Goal: Task Accomplishment & Management: Manage account settings

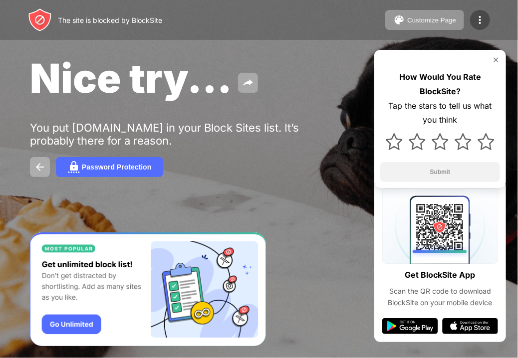
click at [478, 15] on img at bounding box center [480, 20] width 12 height 12
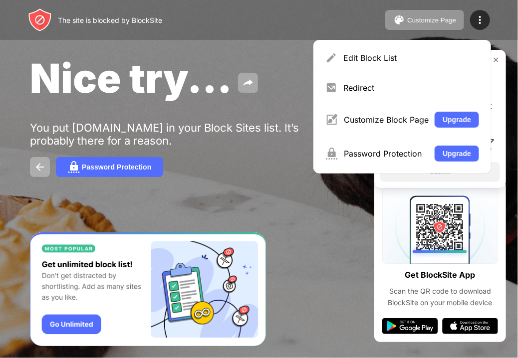
click at [496, 60] on img at bounding box center [496, 60] width 8 height 8
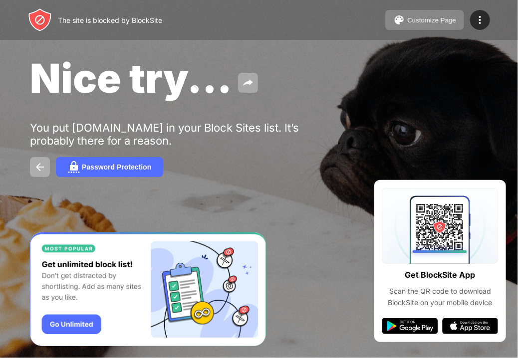
click at [448, 19] on div "Customize Page" at bounding box center [431, 19] width 49 height 7
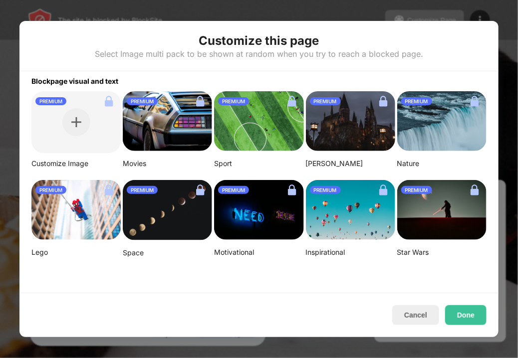
click at [425, 17] on div at bounding box center [259, 179] width 518 height 358
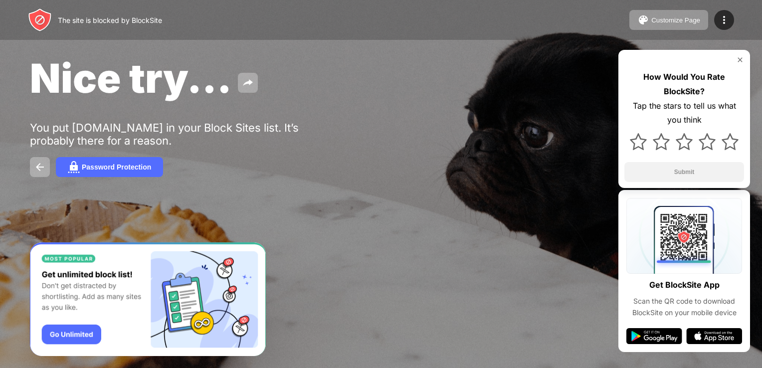
drag, startPoint x: 739, startPoint y: 0, endPoint x: 557, endPoint y: 70, distance: 194.7
click at [557, 70] on div "Nice try..." at bounding box center [310, 78] width 561 height 48
click at [744, 59] on div "How Would You Rate BlockSite? Tap the stars to tell us what you think Submit" at bounding box center [684, 119] width 132 height 138
click at [728, 23] on img at bounding box center [724, 20] width 12 height 12
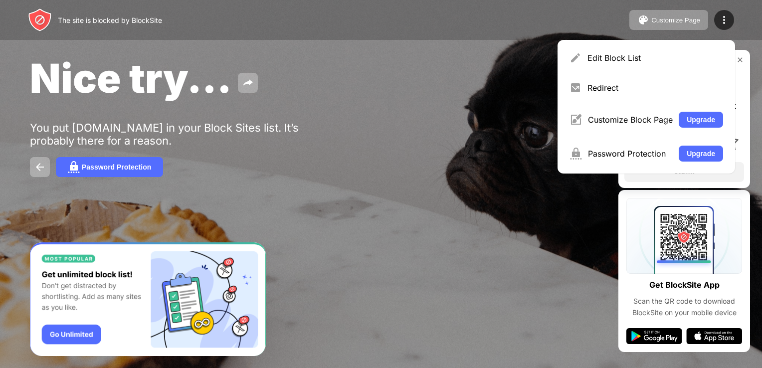
click at [403, 140] on div "Nice try... You put google.com in your Block Sites list. It’s probably there fo…" at bounding box center [381, 115] width 762 height 231
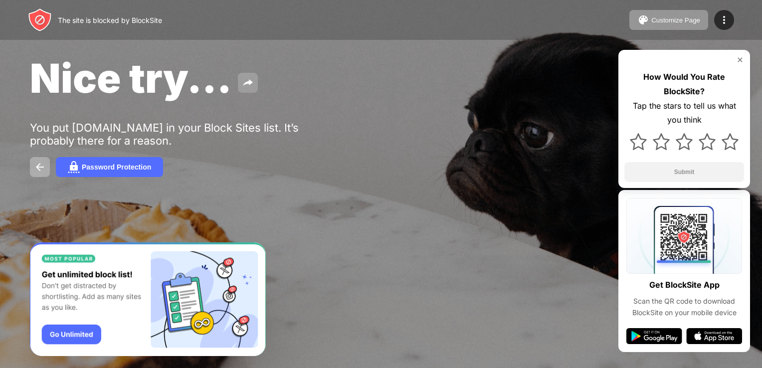
click at [238, 79] on button at bounding box center [248, 83] width 20 height 20
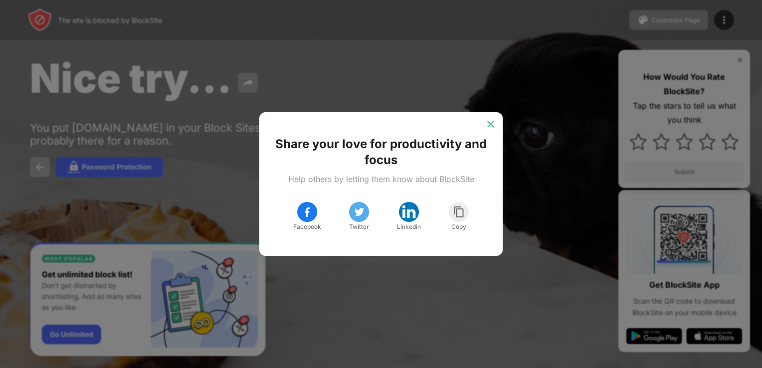
click at [495, 126] on img at bounding box center [491, 124] width 10 height 10
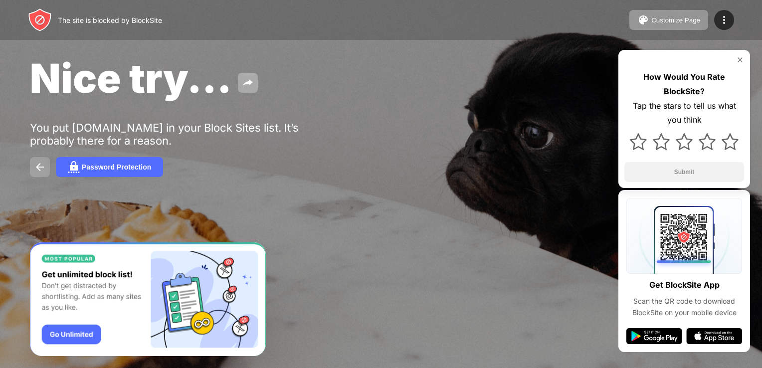
click at [34, 166] on img at bounding box center [40, 167] width 12 height 12
click at [723, 20] on img at bounding box center [724, 20] width 12 height 12
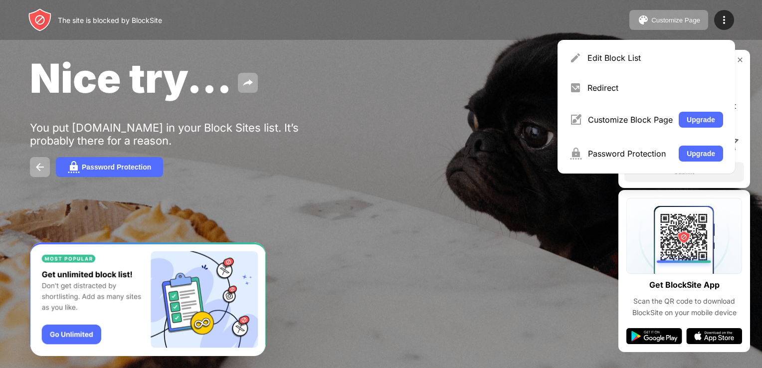
click at [463, 194] on div "Nice try... You put youtube.com in your Block Sites list. It’s probably there f…" at bounding box center [381, 115] width 762 height 231
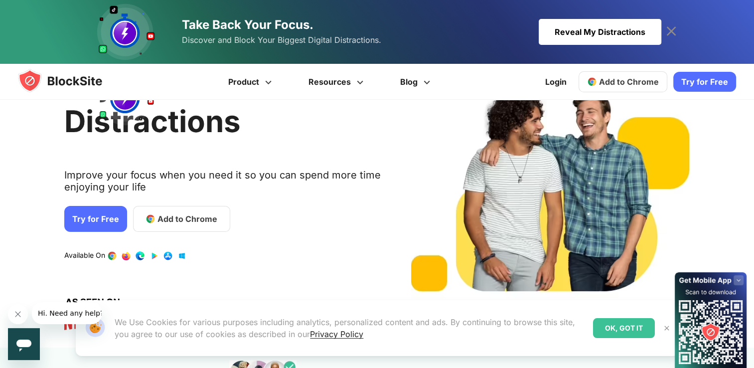
scroll to position [92, 0]
